Goal: Task Accomplishment & Management: Manage account settings

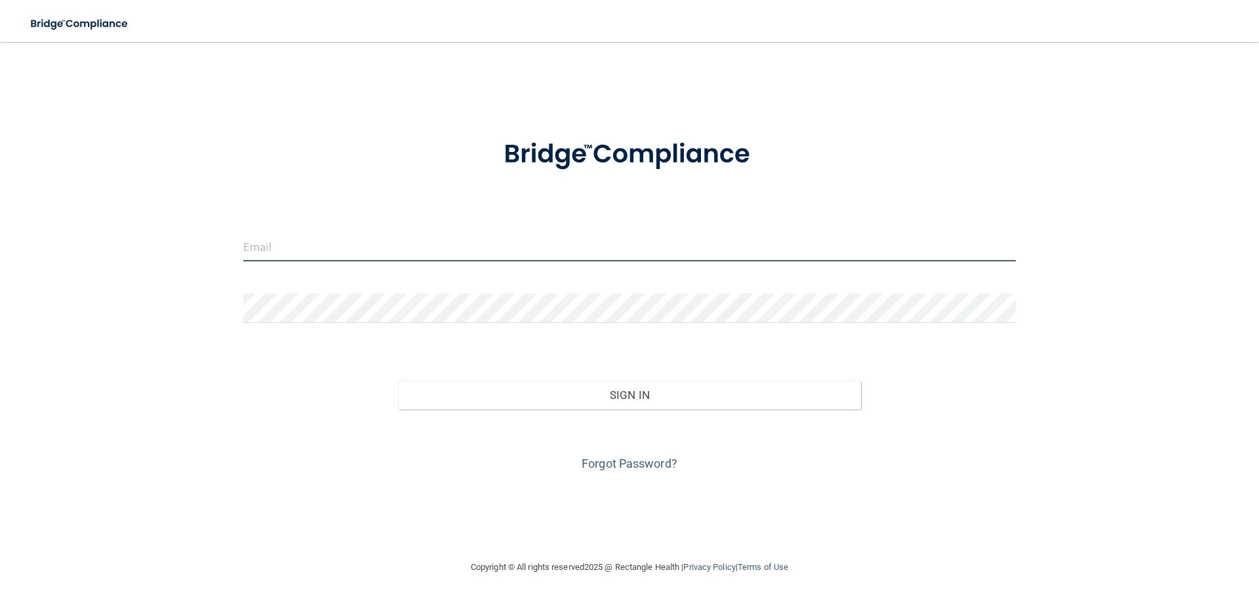
click at [270, 248] on input "email" at bounding box center [629, 246] width 772 height 29
type input "[PERSON_NAME][EMAIL_ADDRESS][DOMAIN_NAME]"
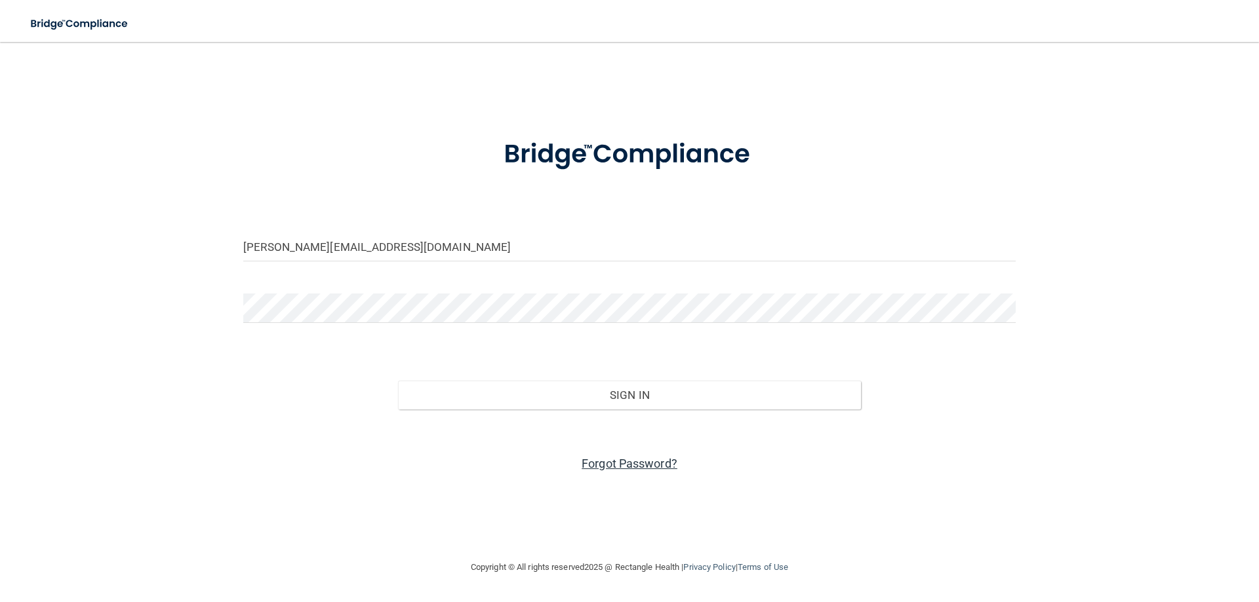
click at [637, 461] on link "Forgot Password?" at bounding box center [629, 464] width 96 height 14
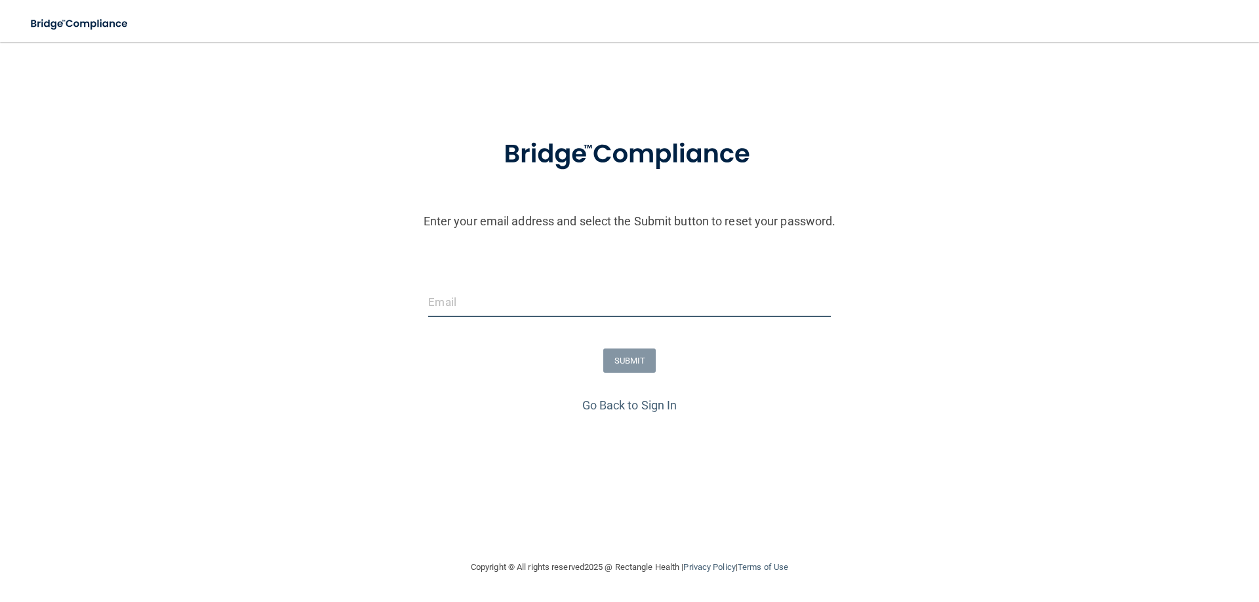
click at [473, 308] on input "email" at bounding box center [629, 302] width 402 height 29
type input "[PERSON_NAME][EMAIL_ADDRESS][DOMAIN_NAME]"
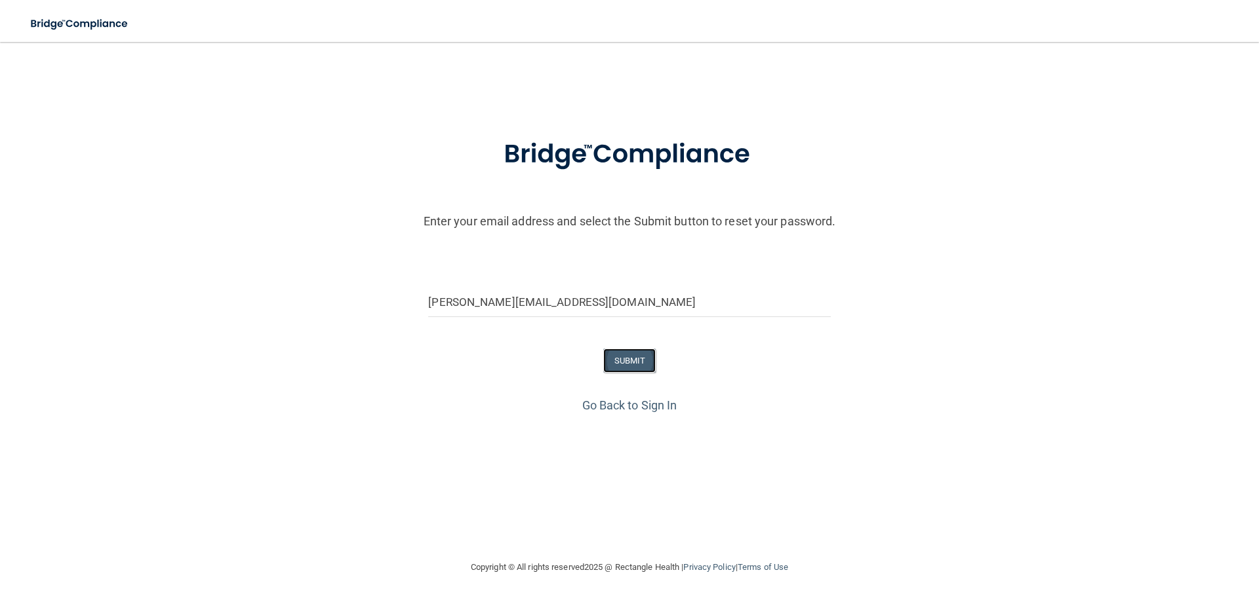
click at [635, 364] on button "SUBMIT" at bounding box center [629, 361] width 53 height 24
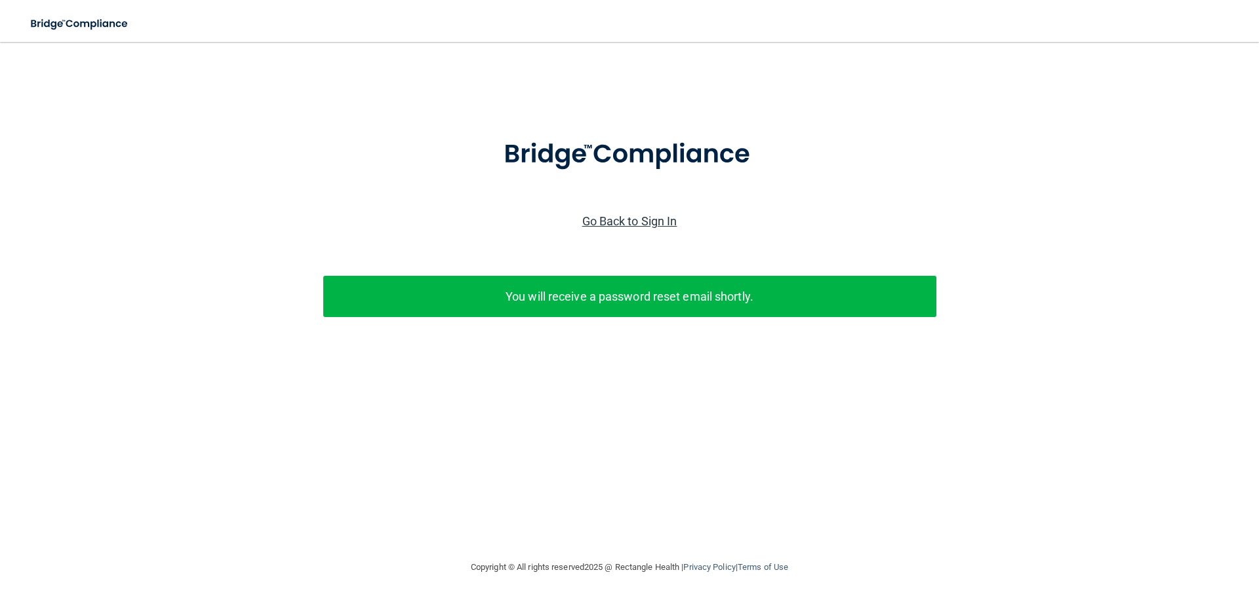
click at [634, 222] on link "Go Back to Sign In" at bounding box center [629, 221] width 95 height 14
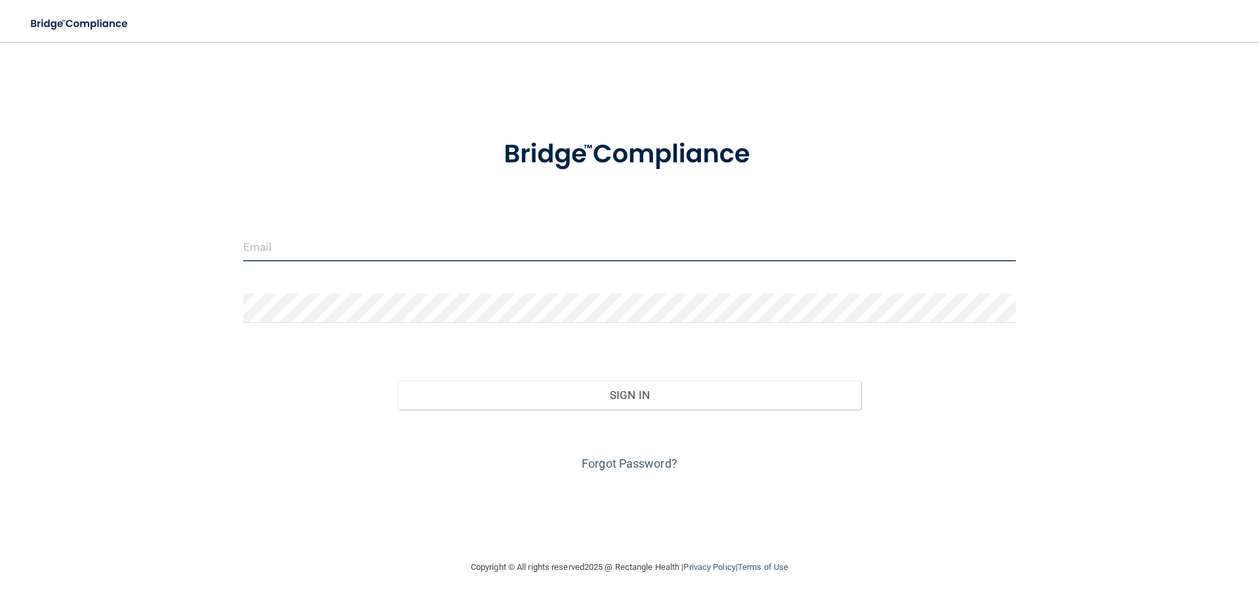
click at [353, 252] on input "email" at bounding box center [629, 246] width 772 height 29
type input "[PERSON_NAME][EMAIL_ADDRESS][DOMAIN_NAME]"
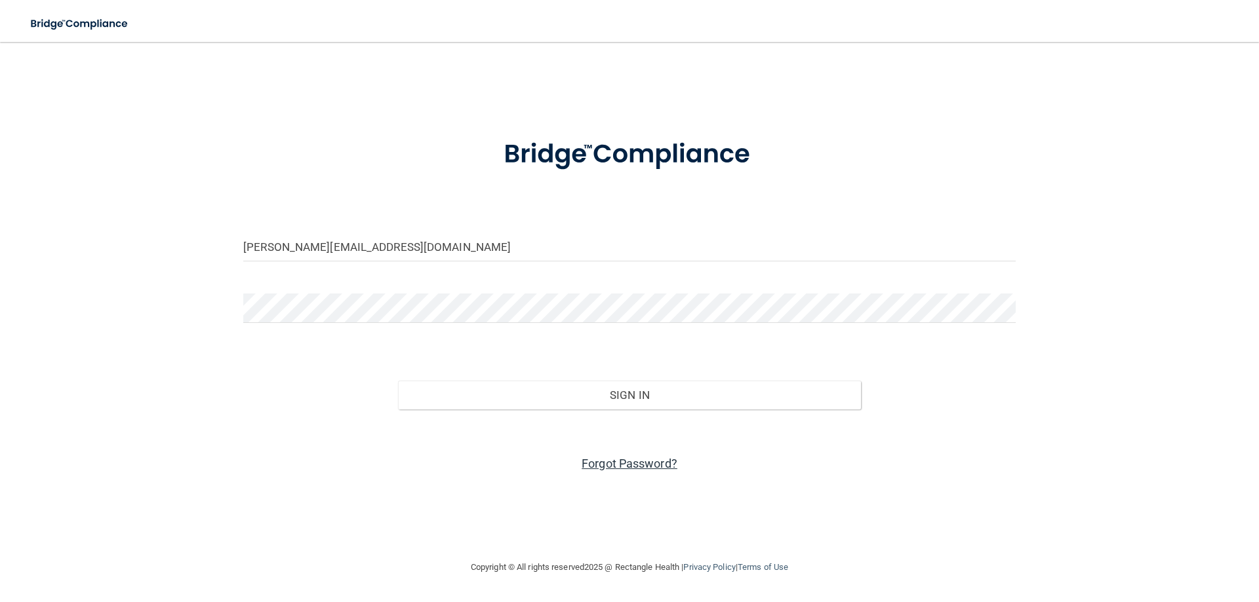
click at [659, 462] on link "Forgot Password?" at bounding box center [629, 464] width 96 height 14
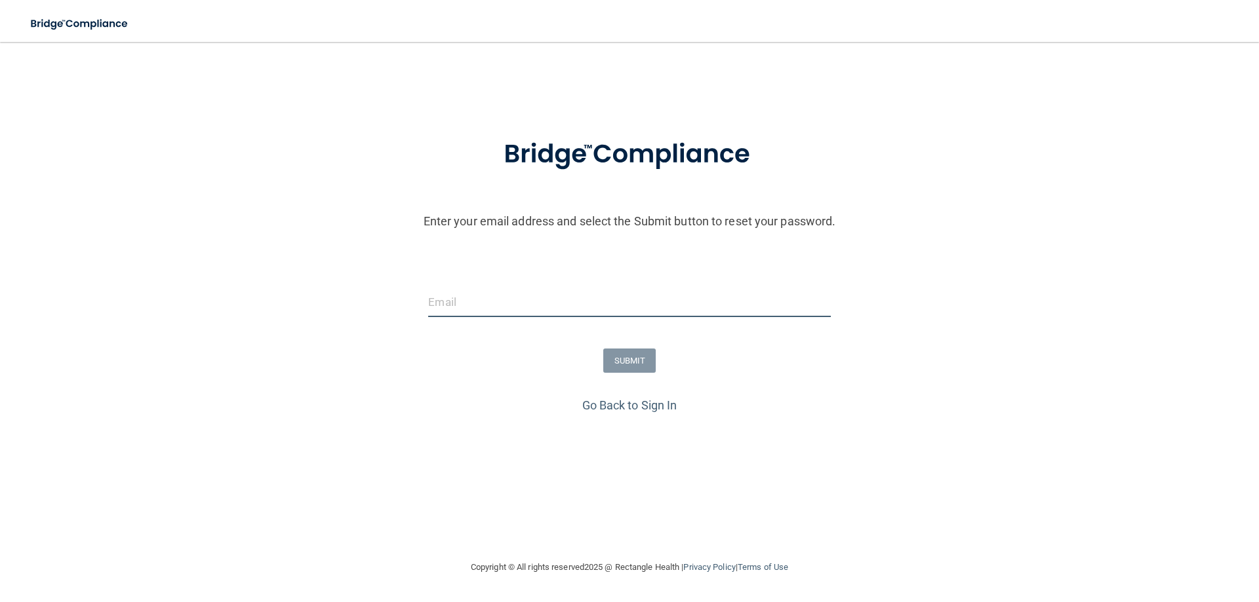
click at [446, 307] on input "email" at bounding box center [629, 302] width 402 height 29
type input "[EMAIL_ADDRESS][DOMAIN_NAME]"
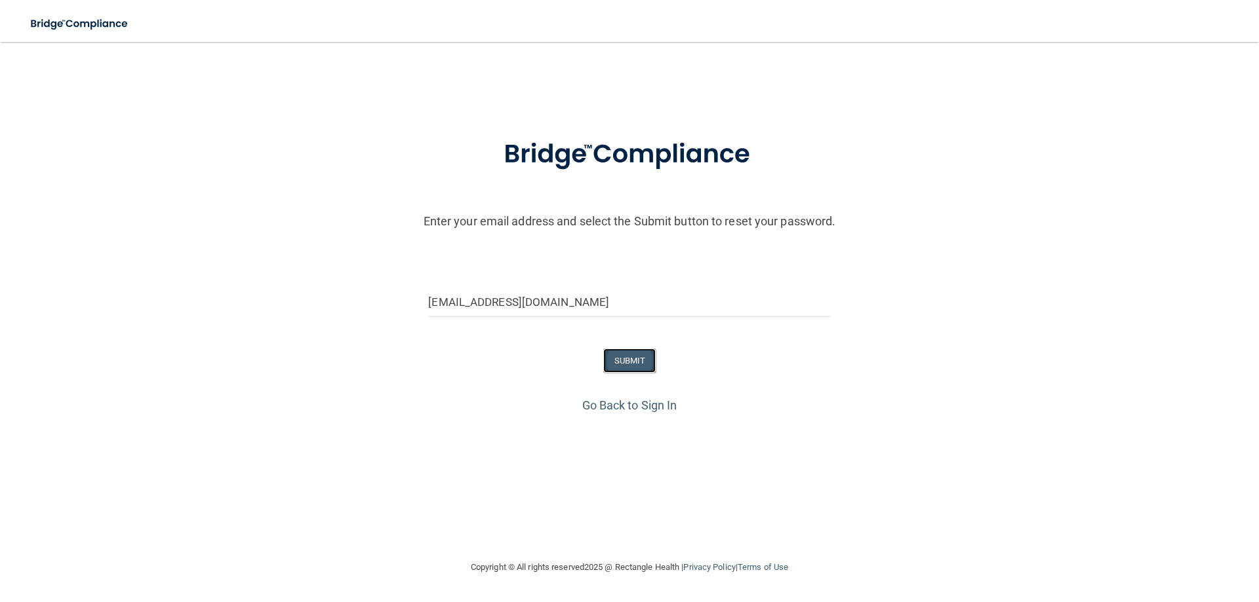
click at [648, 366] on button "SUBMIT" at bounding box center [629, 361] width 53 height 24
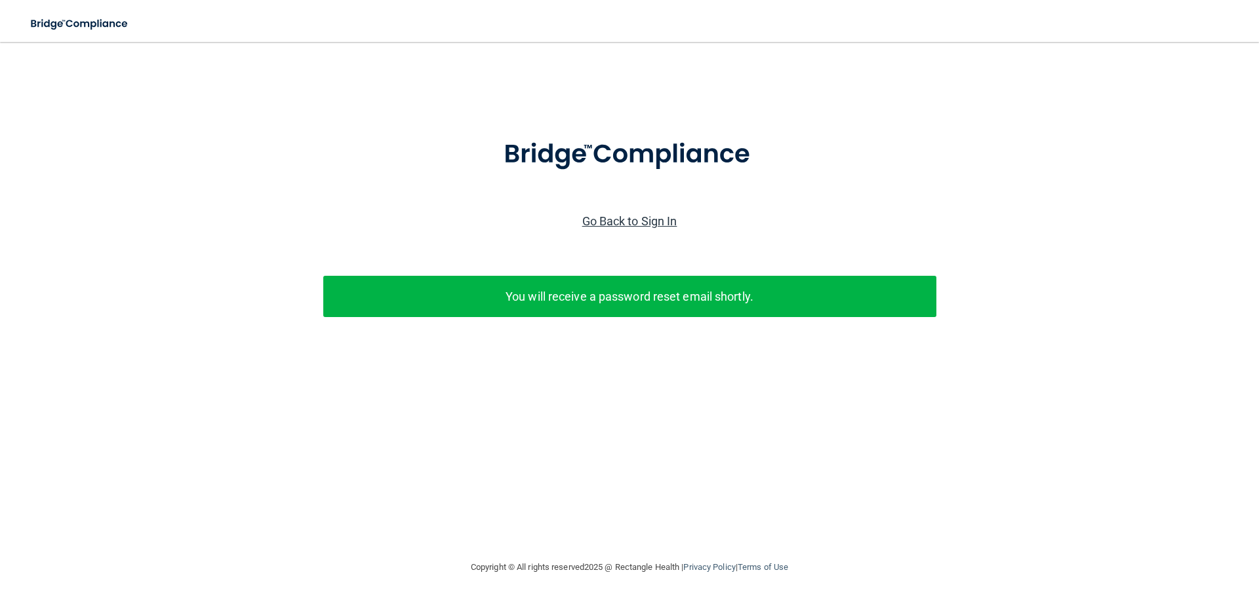
click at [646, 224] on link "Go Back to Sign In" at bounding box center [629, 221] width 95 height 14
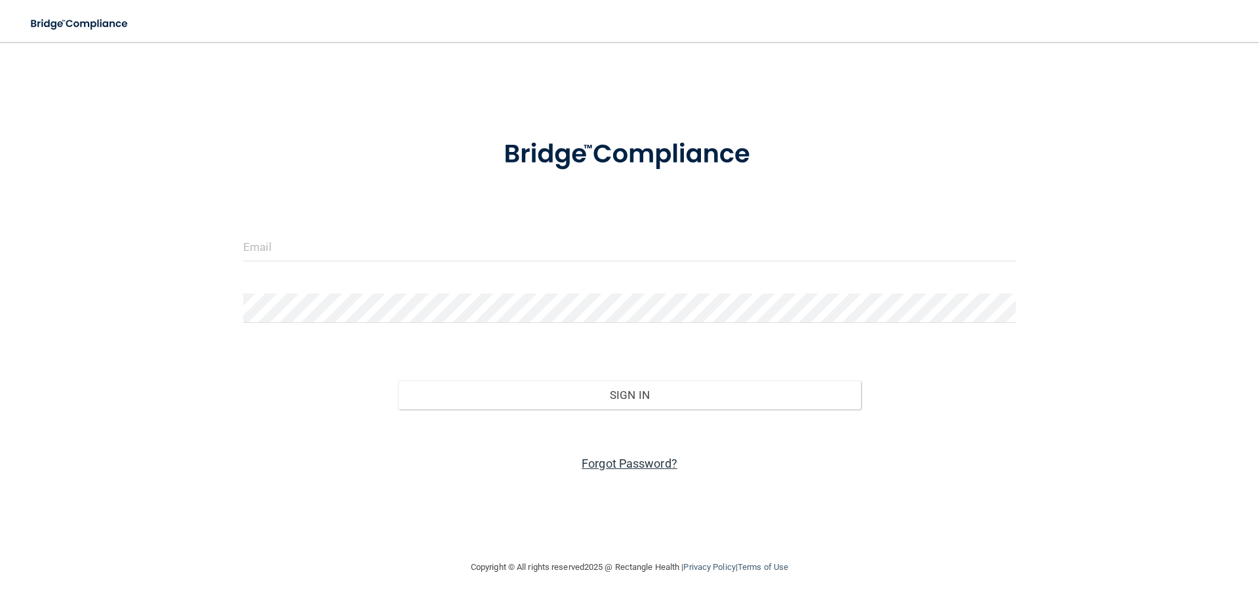
click at [608, 467] on link "Forgot Password?" at bounding box center [629, 464] width 96 height 14
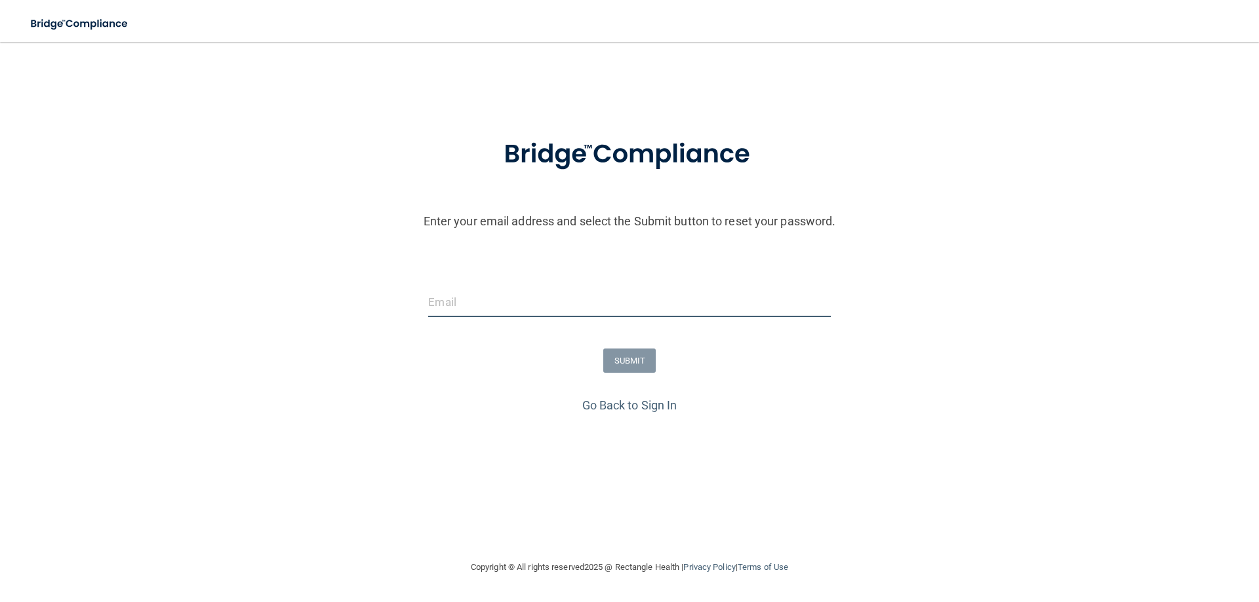
click at [520, 304] on input "email" at bounding box center [629, 302] width 402 height 29
type input "[EMAIL_ADDRESS][DOMAIN_NAME]"
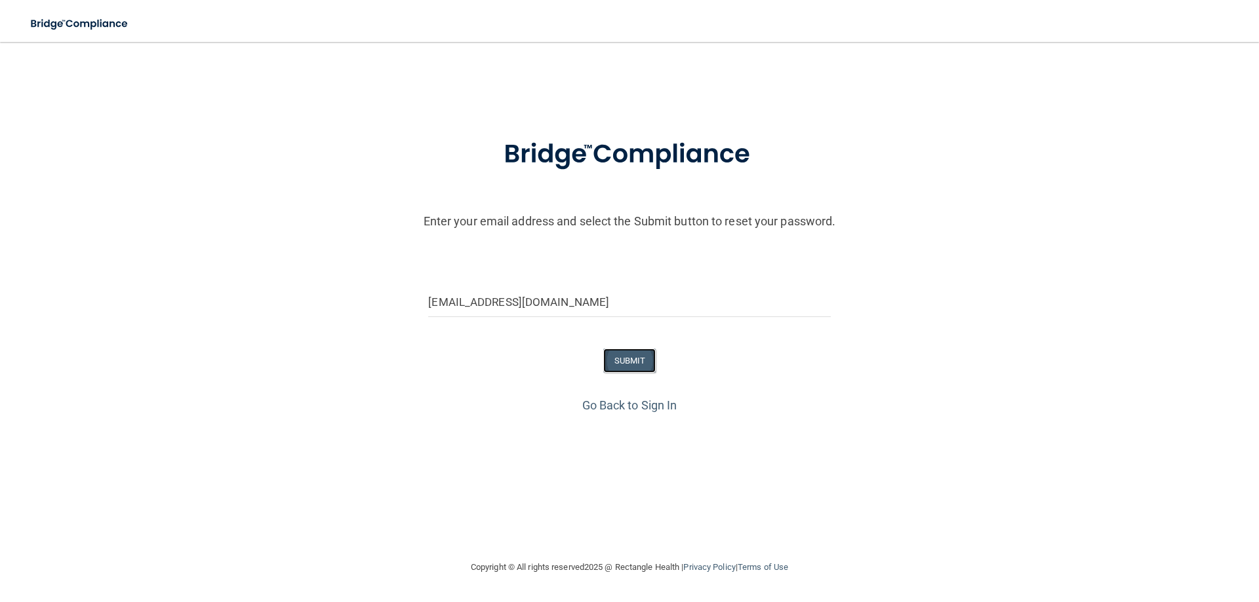
click at [624, 357] on button "SUBMIT" at bounding box center [629, 361] width 53 height 24
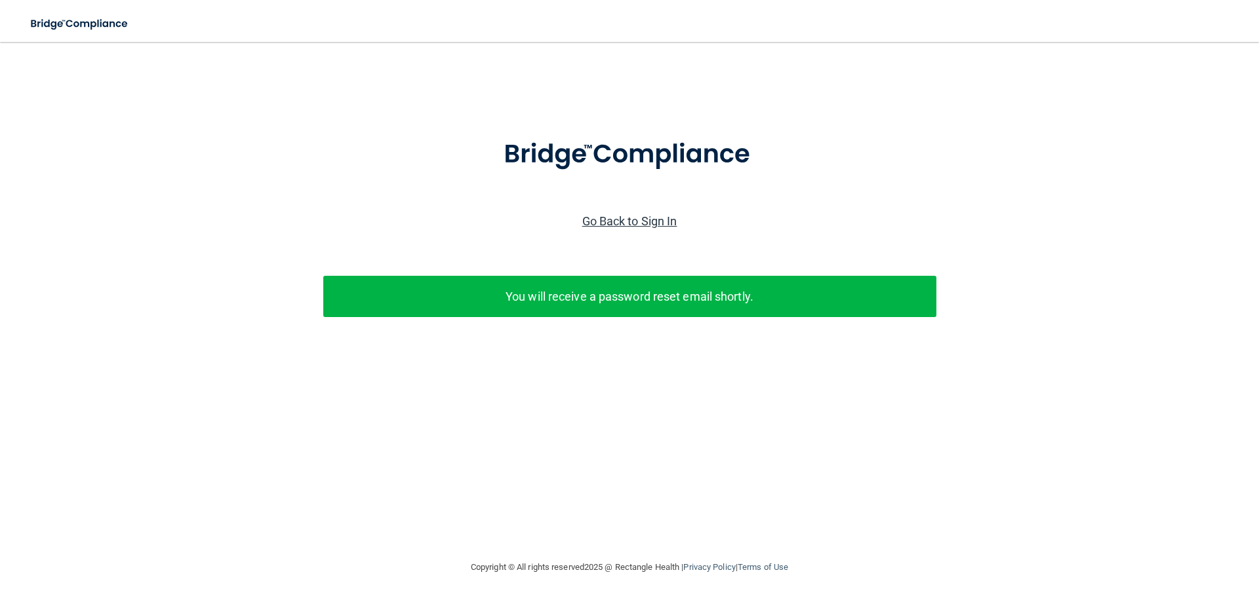
click at [626, 217] on link "Go Back to Sign In" at bounding box center [629, 221] width 95 height 14
